Goal: Information Seeking & Learning: Learn about a topic

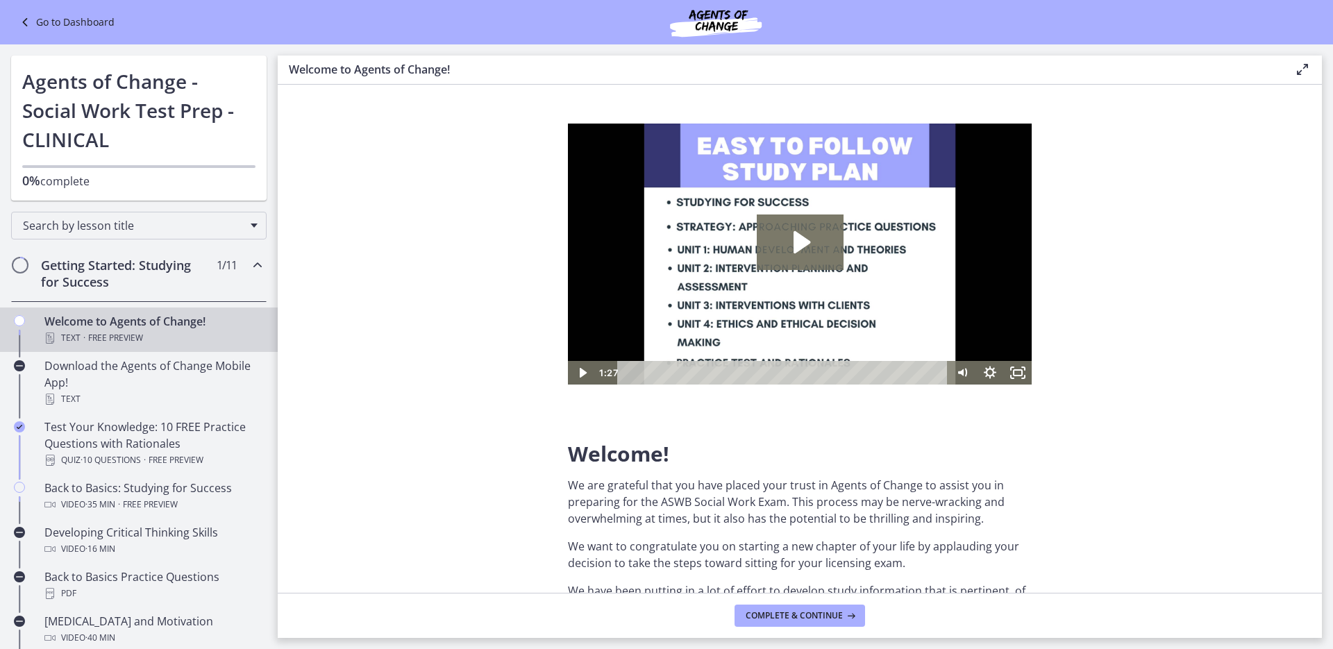
click at [61, 26] on link "Go to Dashboard" at bounding box center [66, 22] width 98 height 17
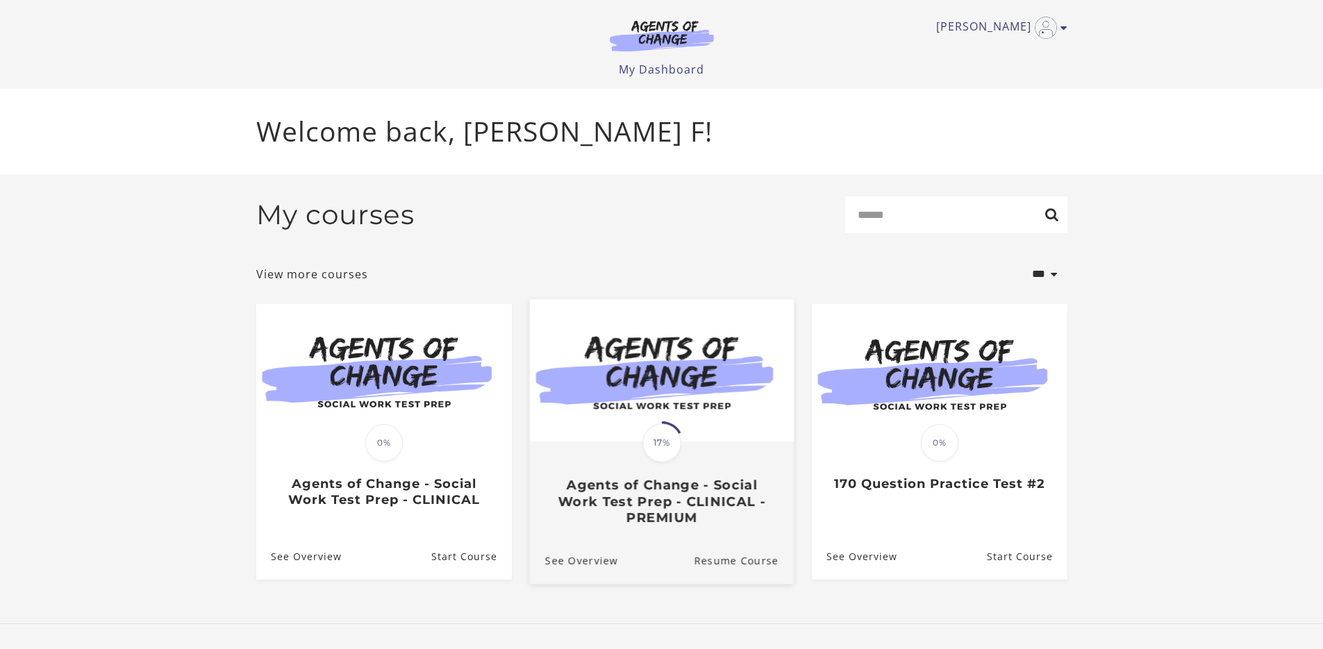
click at [652, 456] on span "17%" at bounding box center [661, 443] width 39 height 39
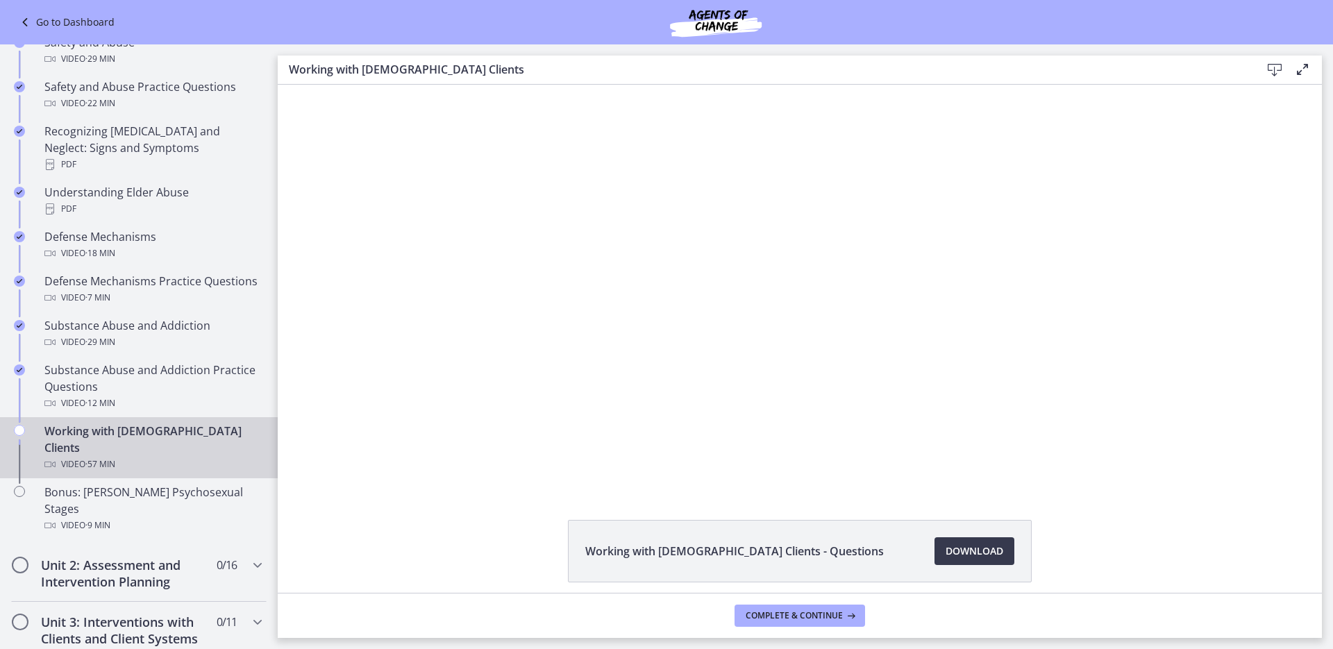
scroll to position [811, 0]
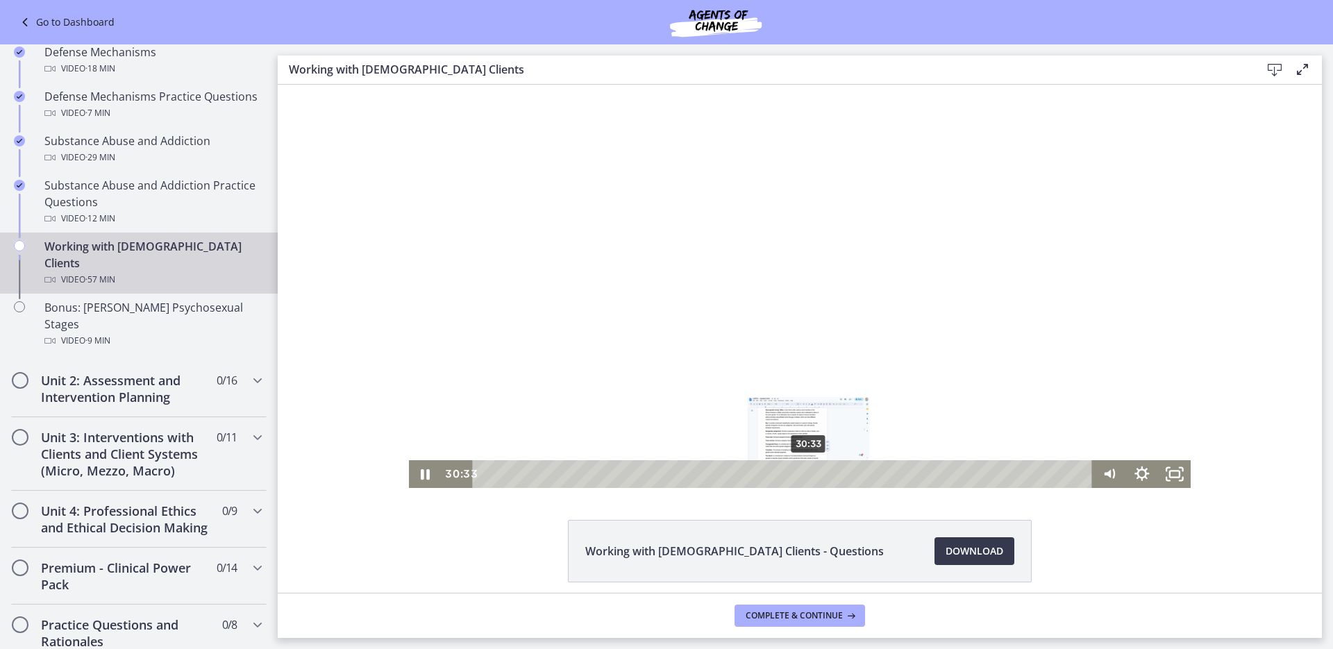
drag, startPoint x: 913, startPoint y: 469, endPoint x: 804, endPoint y: 474, distance: 109.1
click at [804, 474] on div "Playbar" at bounding box center [808, 473] width 9 height 9
drag, startPoint x: 804, startPoint y: 474, endPoint x: 844, endPoint y: 470, distance: 39.7
click at [844, 470] on div "Playbar" at bounding box center [848, 473] width 9 height 9
drag, startPoint x: 844, startPoint y: 470, endPoint x: 866, endPoint y: 470, distance: 22.2
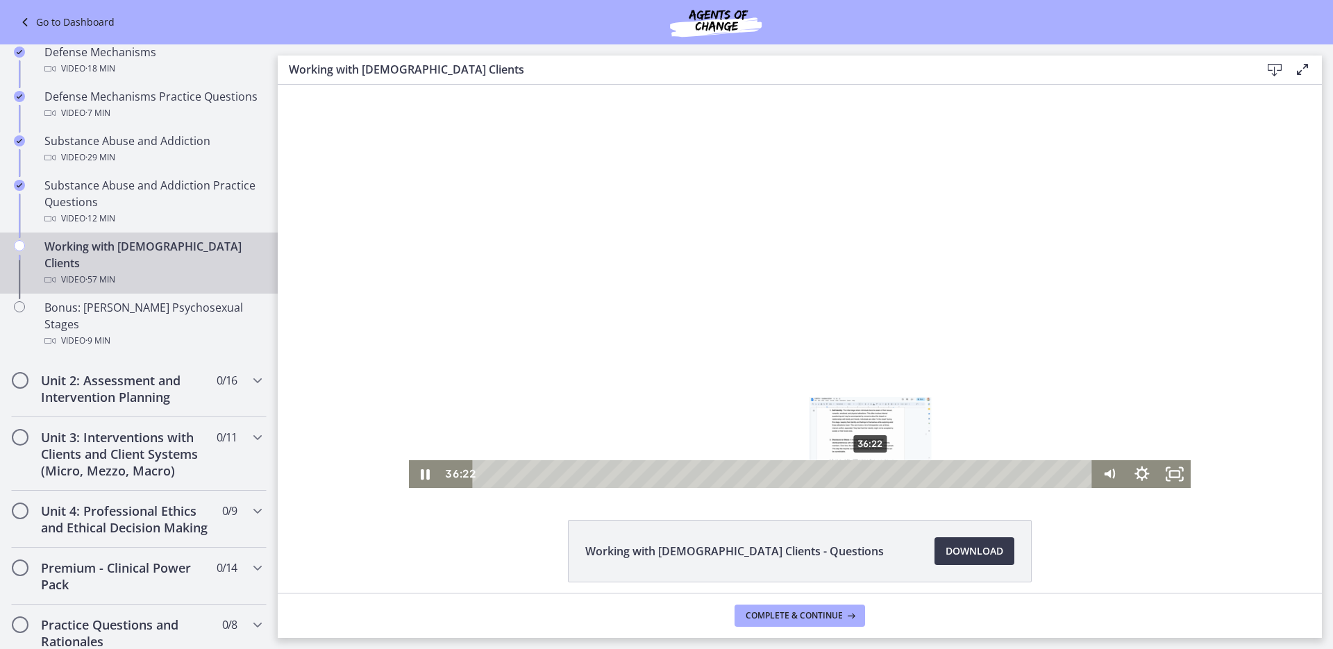
click at [866, 470] on div "Playbar" at bounding box center [870, 473] width 9 height 9
click at [860, 471] on div "Playbar" at bounding box center [864, 473] width 9 height 9
click at [421, 478] on icon "Pause" at bounding box center [424, 474] width 39 height 33
click at [413, 471] on icon "Play Video" at bounding box center [426, 474] width 33 height 28
click at [413, 471] on icon "Pause" at bounding box center [425, 474] width 33 height 28
